Goal: Transaction & Acquisition: Book appointment/travel/reservation

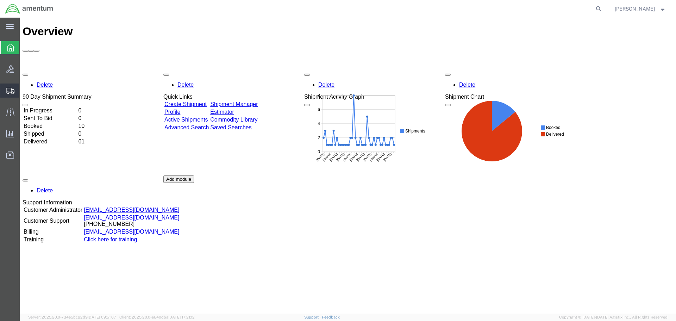
click at [0, 0] on span "Shipment Manager" at bounding box center [0, 0] width 0 height 0
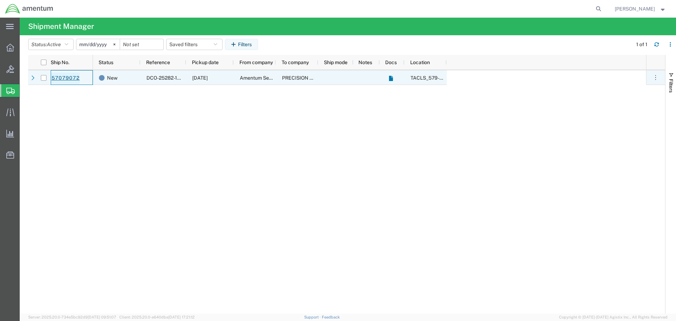
click at [56, 79] on link "57079072" at bounding box center [65, 78] width 29 height 11
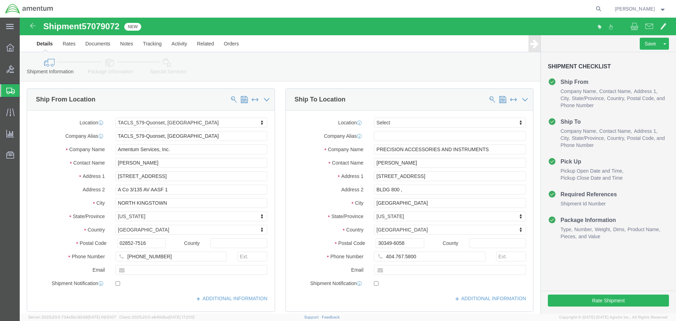
select select "42701"
select select
click input "404.767.5800"
click input "404-767.5800"
type input "[PHONE_NUMBER]"
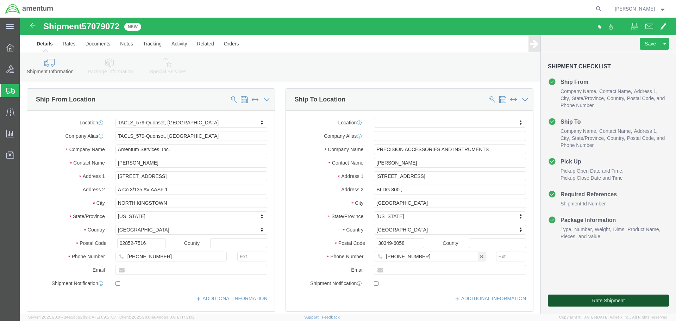
click button "Rate Shipment"
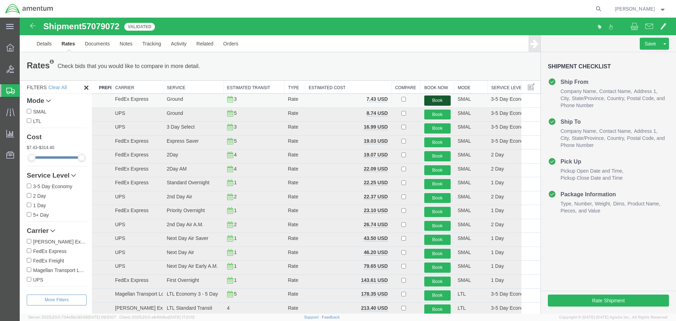
click at [435, 101] on button "Book" at bounding box center [437, 100] width 26 height 10
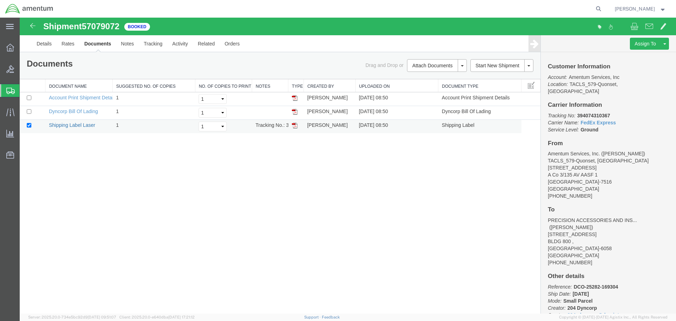
click at [82, 126] on link "Shipping Label Laser" at bounding box center [72, 125] width 46 height 6
click at [0, 0] on span "Shipment Manager" at bounding box center [0, 0] width 0 height 0
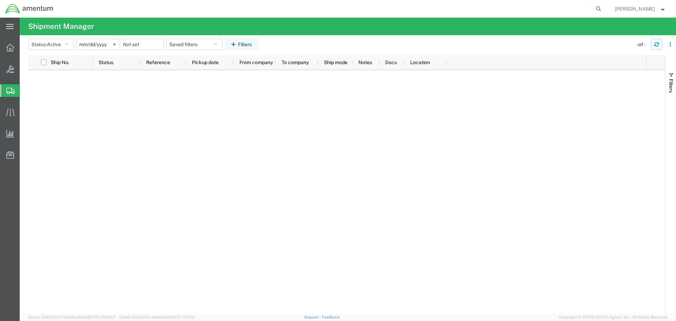
click at [657, 46] on icon "button" at bounding box center [657, 46] width 4 height 2
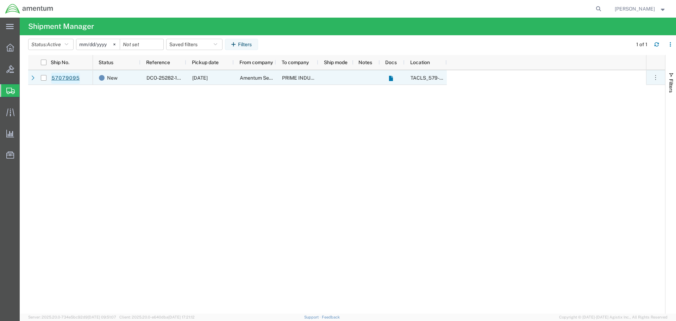
click at [72, 79] on link "57079095" at bounding box center [65, 78] width 29 height 11
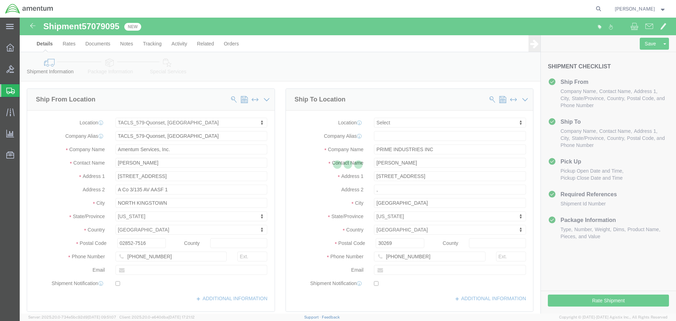
select select "42701"
select select
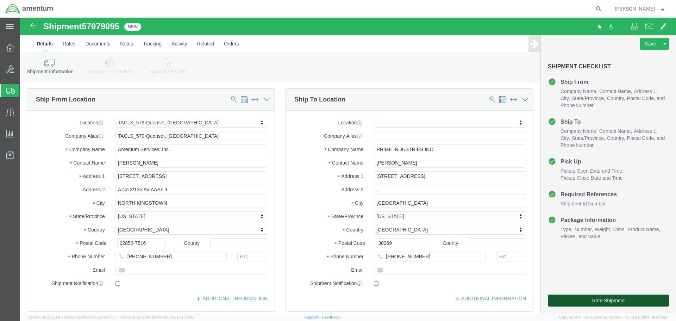
click button "Rate Shipment"
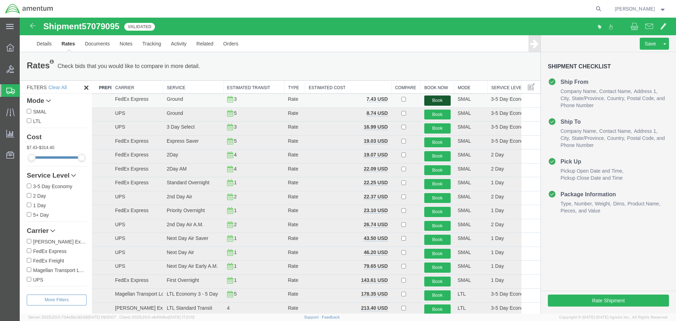
click at [433, 101] on button "Book" at bounding box center [437, 100] width 26 height 10
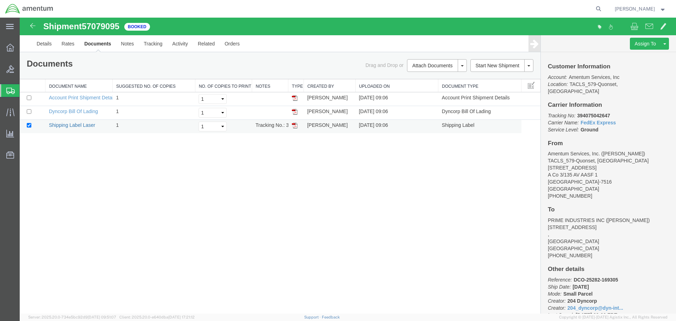
click at [54, 125] on link "Shipping Label Laser" at bounding box center [72, 125] width 46 height 6
